Goal: Task Accomplishment & Management: Manage account settings

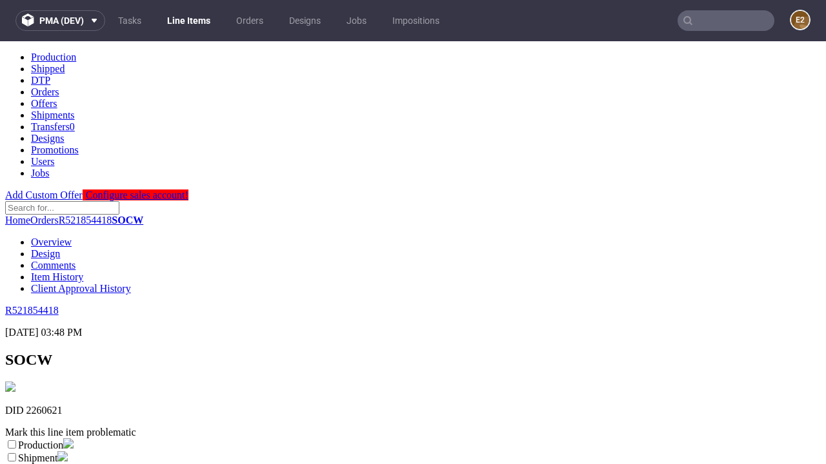
scroll to position [227, 0]
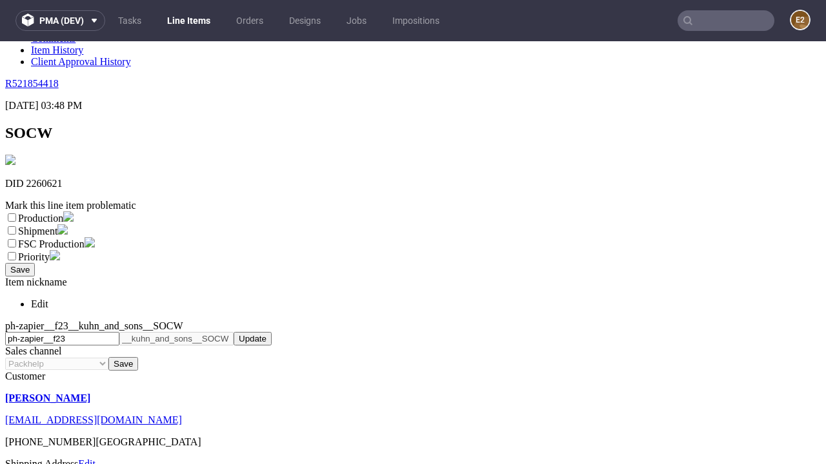
select select "dtp_ca_needed"
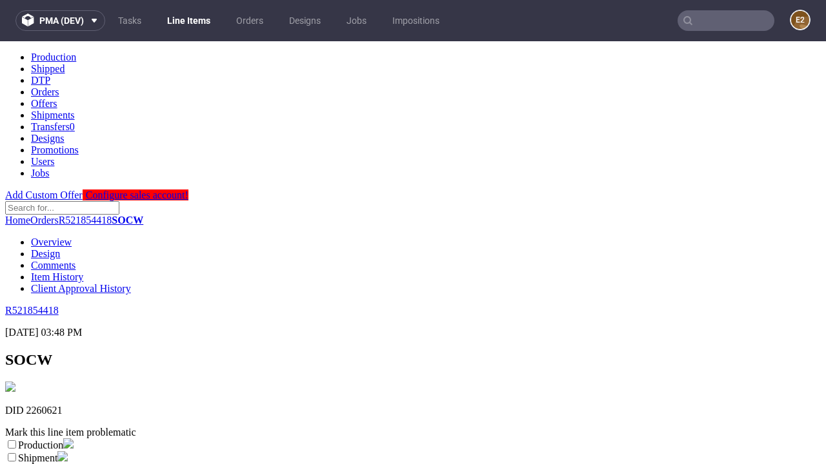
scroll to position [0, 0]
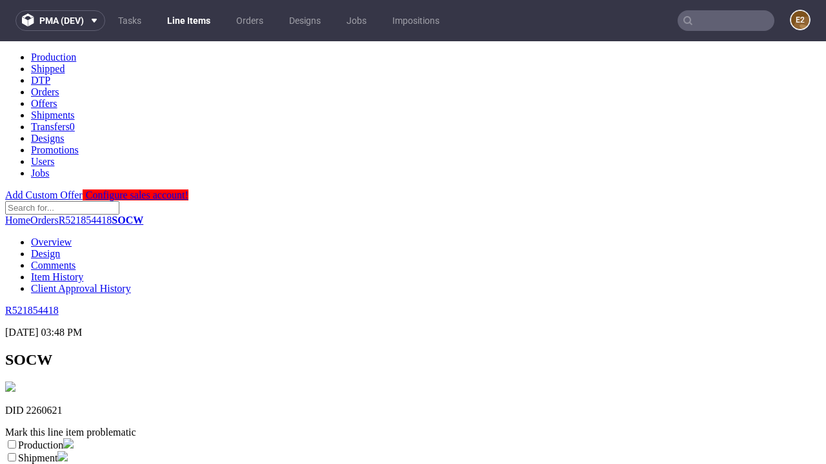
checkbox input "true"
